Goal: Go to known website: Go to known website

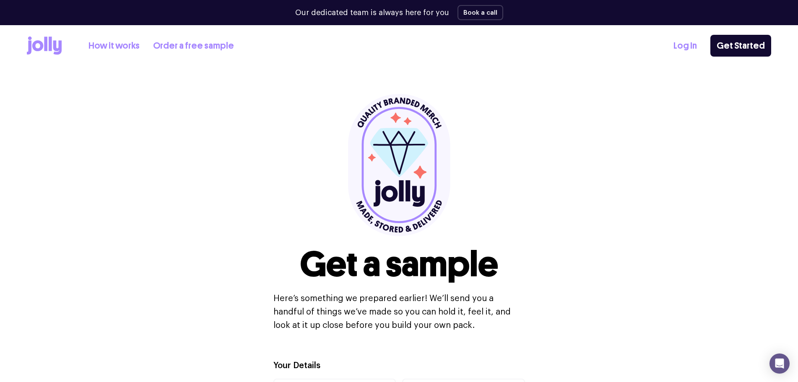
click at [50, 46] on icon at bounding box center [50, 43] width 3 height 14
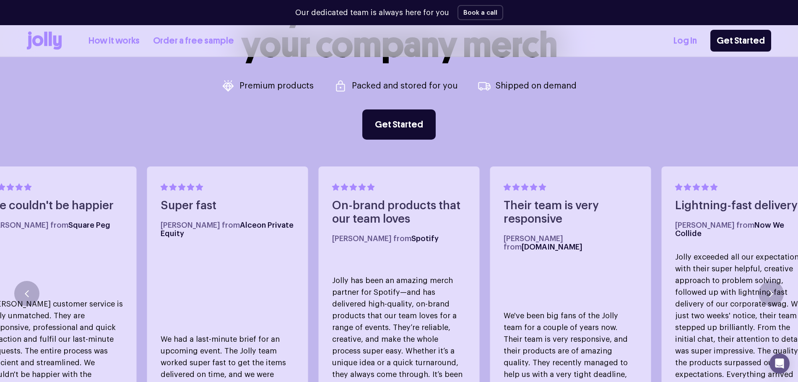
scroll to position [461, 0]
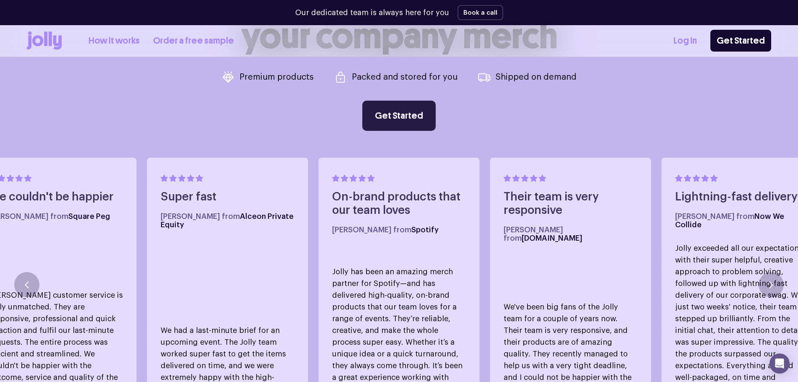
click at [411, 114] on link "Get Started" at bounding box center [398, 116] width 73 height 30
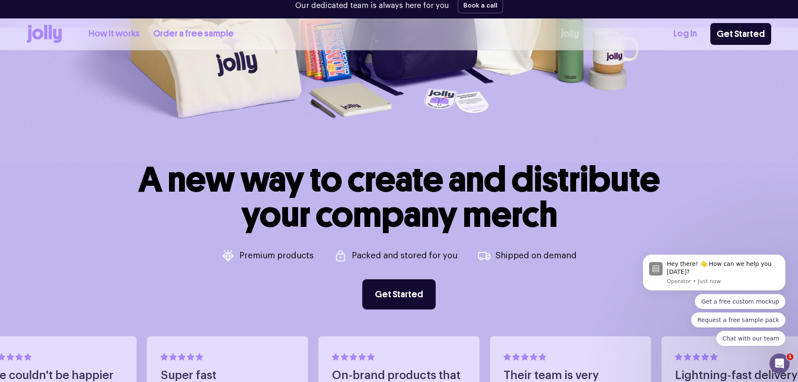
scroll to position [277, 0]
